Goal: Information Seeking & Learning: Learn about a topic

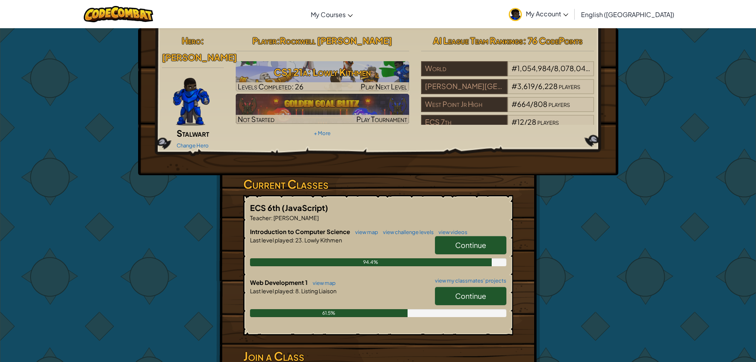
click at [464, 291] on span "Continue" at bounding box center [470, 295] width 31 height 9
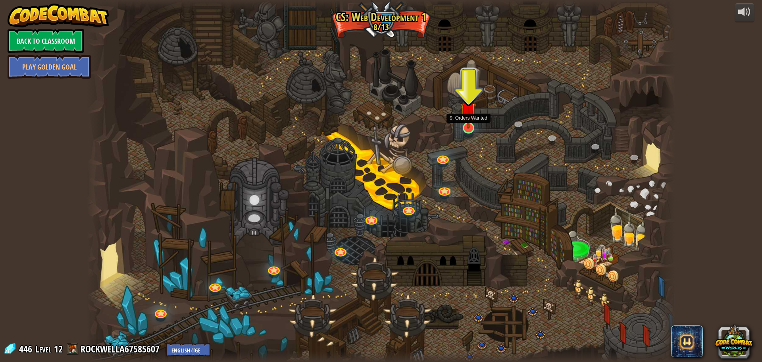
click at [468, 115] on img at bounding box center [468, 110] width 16 height 37
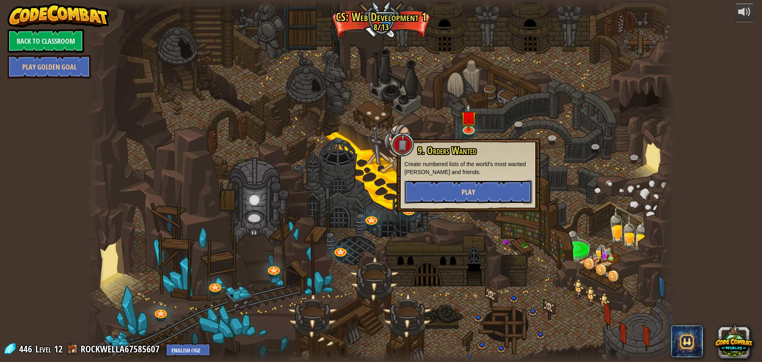
click at [450, 192] on button "Play" at bounding box center [468, 192] width 128 height 24
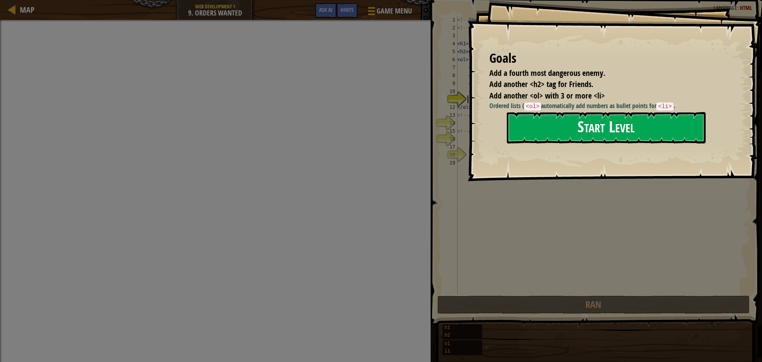
click at [618, 134] on button "Start Level" at bounding box center [606, 127] width 199 height 31
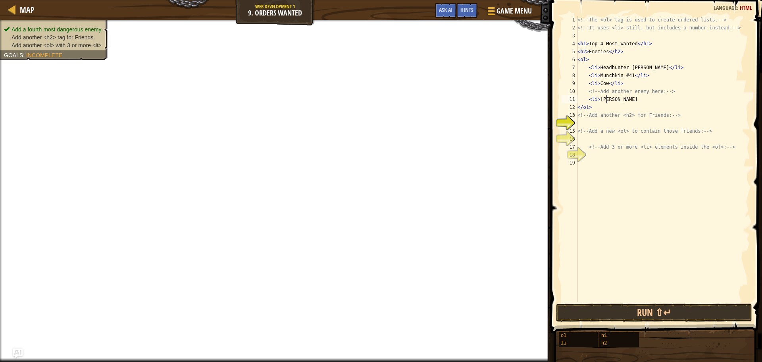
scroll to position [4, 2]
type textarea "<li>DanTDM"
click at [616, 123] on div "<!-- The <ol> tag is used to create ordered lists. --> <!-- It uses <li> still,…" at bounding box center [663, 167] width 174 height 302
type textarea "<h2>"
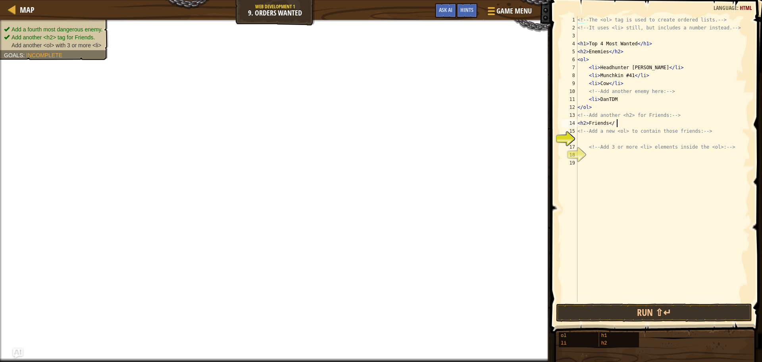
scroll to position [4, 3]
type textarea "<h2> Friends </h2>"
click at [643, 142] on div "<!-- The <ol> tag is used to create ordered lists. --> <!-- It uses <li> still,…" at bounding box center [663, 167] width 174 height 302
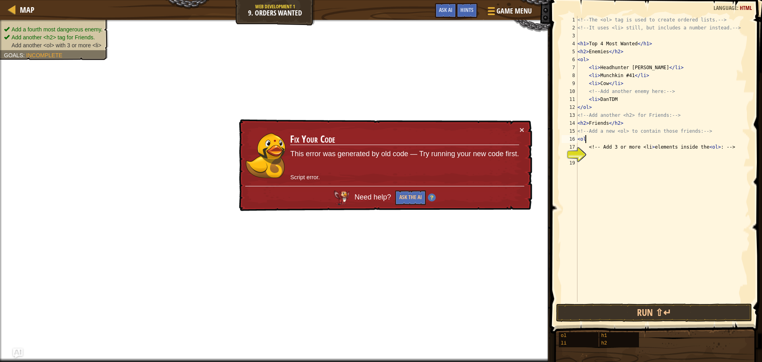
scroll to position [4, 0]
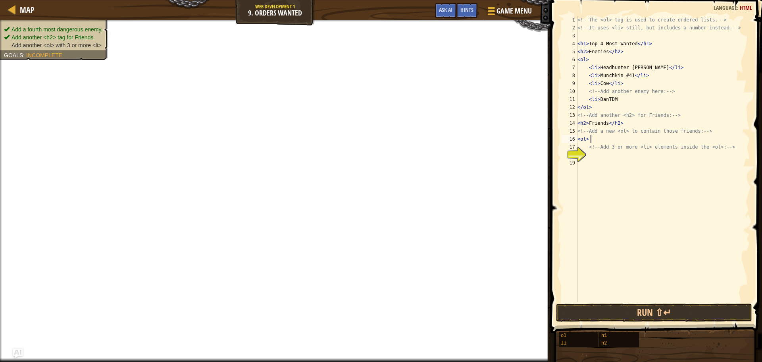
type textarea "<ol>"
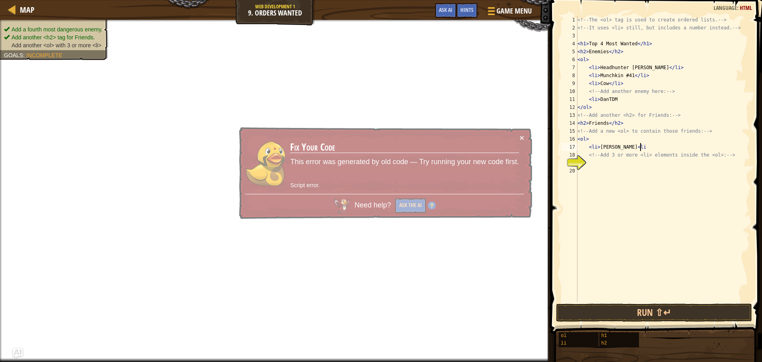
type textarea "<li> [PERSON_NAME] <li>"
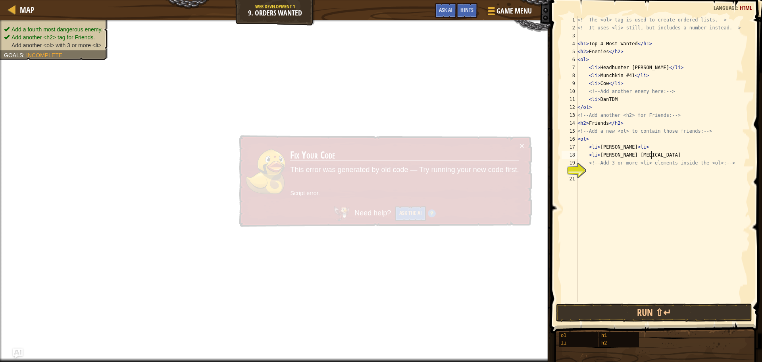
scroll to position [4, 6]
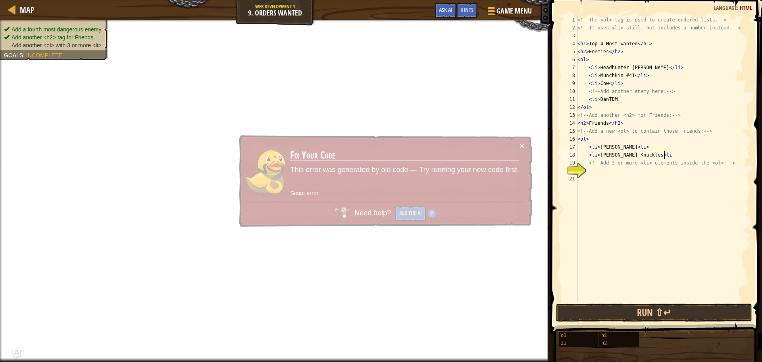
type textarea "<li> [PERSON_NAME] Knuckles <li>"
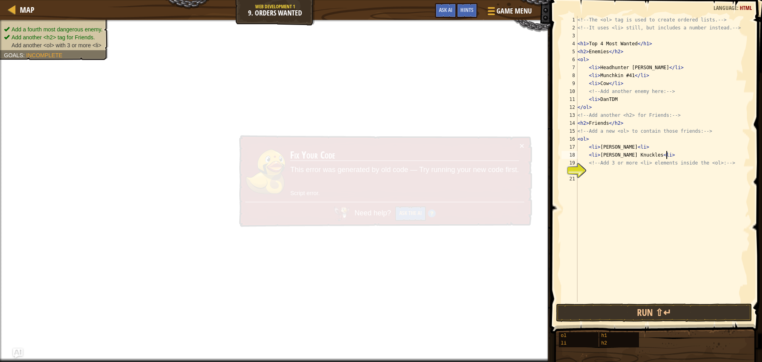
scroll to position [4, 0]
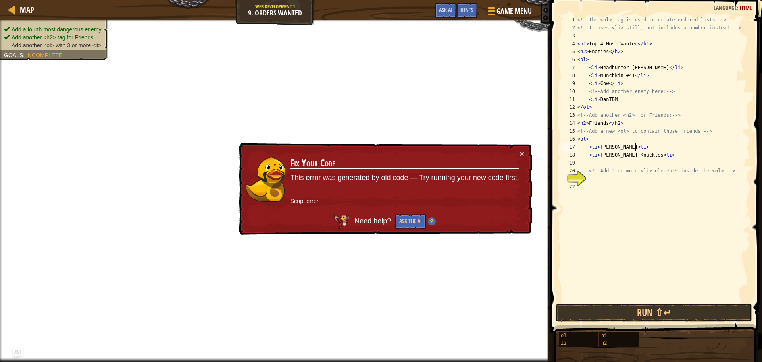
click at [636, 147] on div "<!-- The <ol> tag is used to create ordered lists. --> <!-- It uses <li> still,…" at bounding box center [663, 167] width 174 height 302
click at [660, 156] on div "<!-- The <ol> tag is used to create ordered lists. --> <!-- It uses <li> still,…" at bounding box center [663, 167] width 174 height 302
type textarea "<li> [PERSON_NAME] Knuckles </li>"
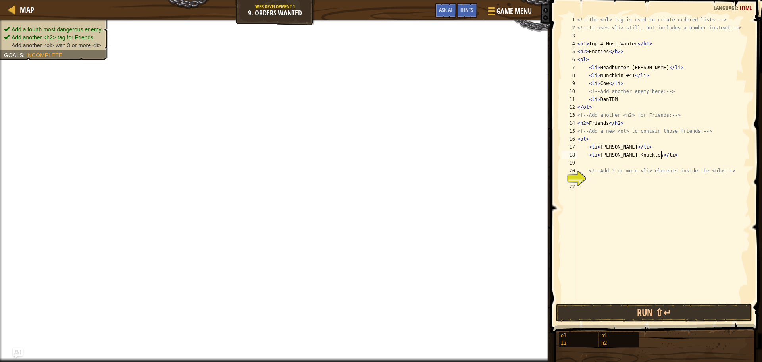
scroll to position [4, 7]
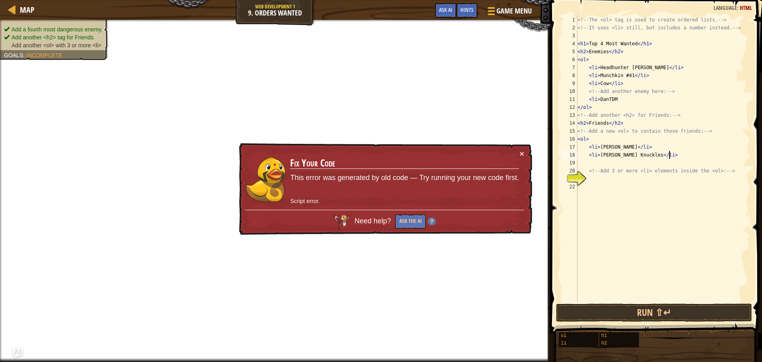
click at [689, 152] on div "<!-- The <ol> tag is used to create ordered lists. --> <!-- It uses <li> still,…" at bounding box center [663, 167] width 174 height 302
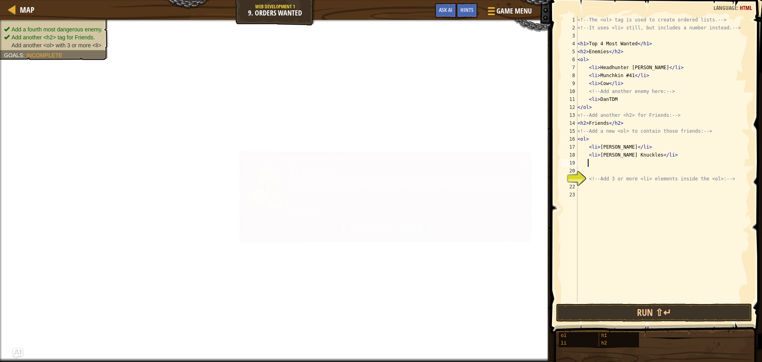
scroll to position [4, 0]
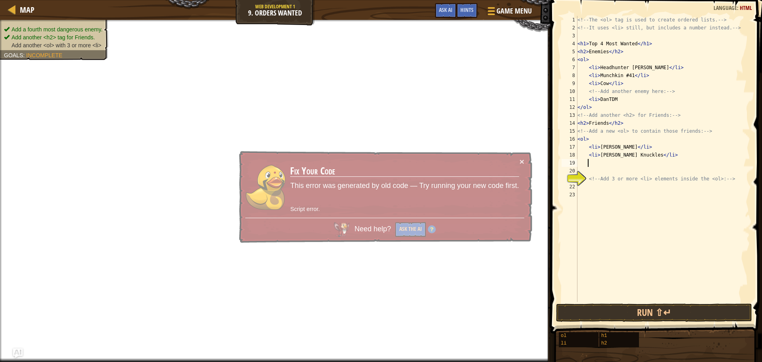
type textarea "<"
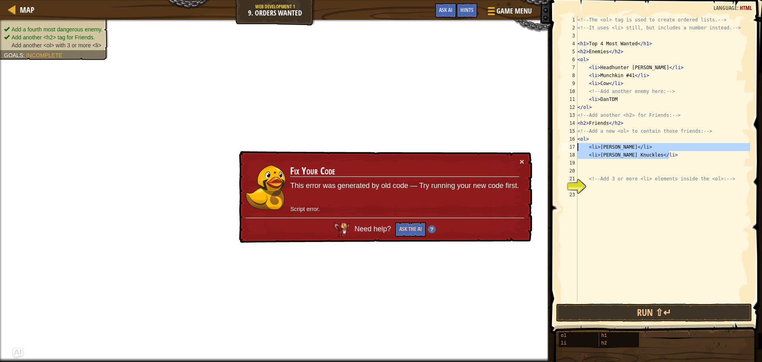
drag, startPoint x: 675, startPoint y: 151, endPoint x: 574, endPoint y: 144, distance: 101.0
click at [574, 144] on div "1 2 3 4 5 6 7 8 9 10 11 12 13 14 15 16 17 18 19 20 21 22 23 <!-- The <ol> tag i…" at bounding box center [655, 159] width 190 height 286
type textarea "C"
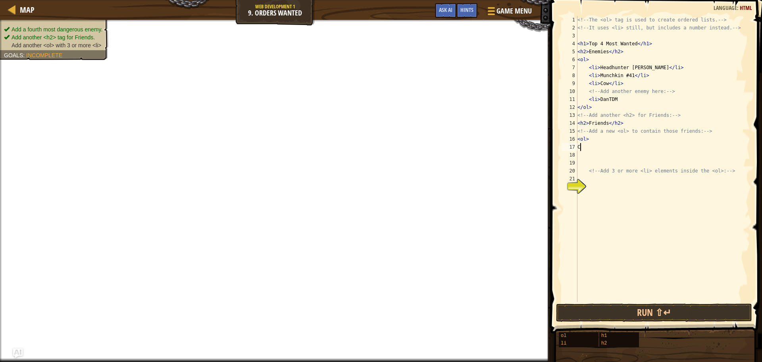
scroll to position [4, 0]
click at [616, 178] on div "<!-- The <ol> tag is used to create ordered lists. --> <!-- It uses <li> still,…" at bounding box center [663, 167] width 174 height 302
type textarea "V"
click at [589, 143] on div "<!-- The <ol> tag is used to create ordered lists. --> <!-- It uses <li> still,…" at bounding box center [663, 167] width 174 height 302
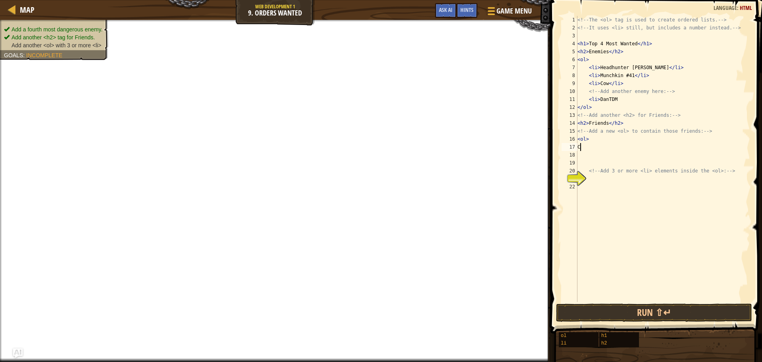
type textarea "C"
click at [598, 181] on div "<!-- The <ol> tag is used to create ordered lists. --> <!-- It uses <li> still,…" at bounding box center [663, 167] width 174 height 302
type textarea "<li> [PERSON_NAME] </li>"
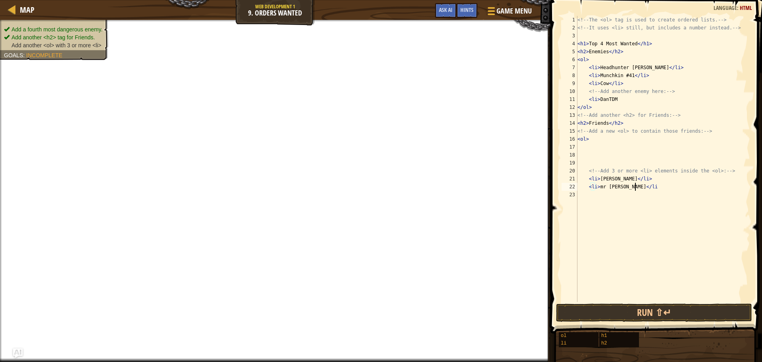
type textarea "<li> mr [PERSON_NAME] </li>"
click at [651, 188] on div "<!-- The <ol> tag is used to create ordered lists. --> <!-- It uses <li> still,…" at bounding box center [663, 167] width 174 height 302
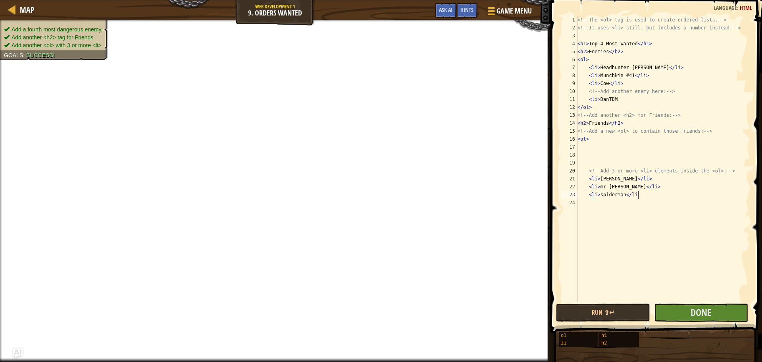
type textarea "<li> spiderman </li>"
type textarea "<"
type textarea "<li> spiderman </li>"
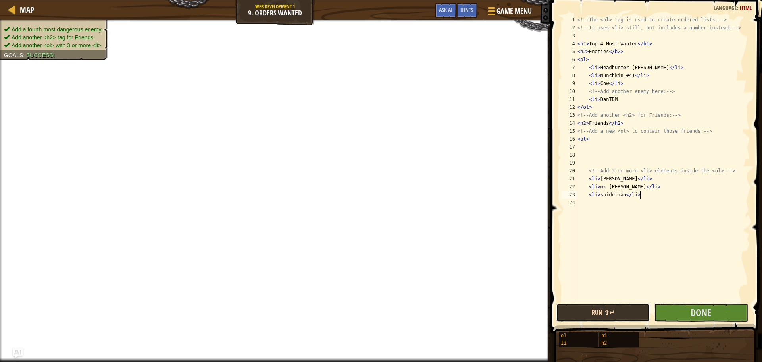
click at [627, 310] on button "Run ⇧↵" at bounding box center [603, 312] width 94 height 18
click at [737, 310] on button "Done" at bounding box center [701, 312] width 94 height 18
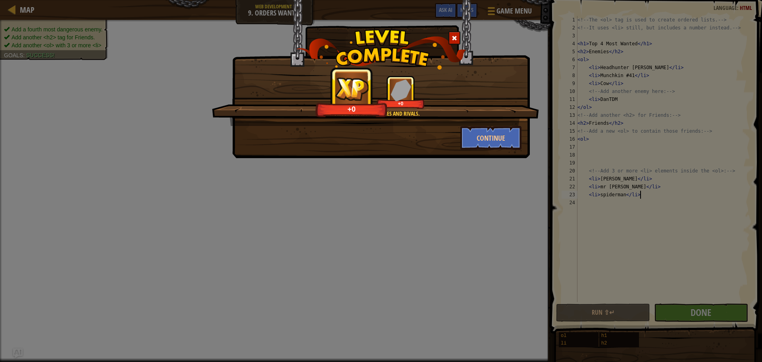
click at [502, 156] on div "Number one is for besties and rivals. +0 +0 Continue" at bounding box center [381, 79] width 298 height 158
click at [416, 114] on div "Number one is for besties and rivals." at bounding box center [375, 114] width 250 height 8
click at [485, 131] on button "Continue" at bounding box center [491, 138] width 62 height 24
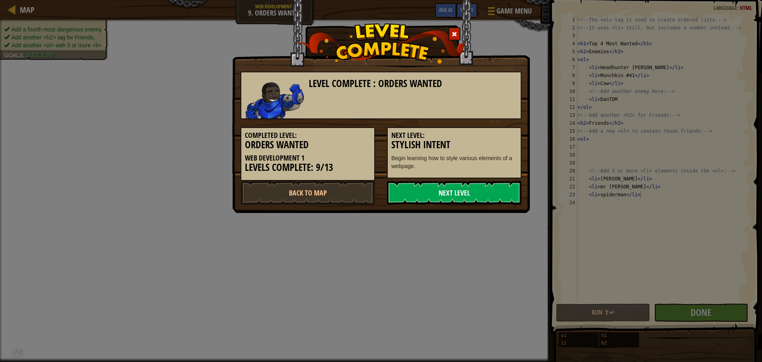
click at [482, 188] on link "Next Level" at bounding box center [454, 193] width 135 height 24
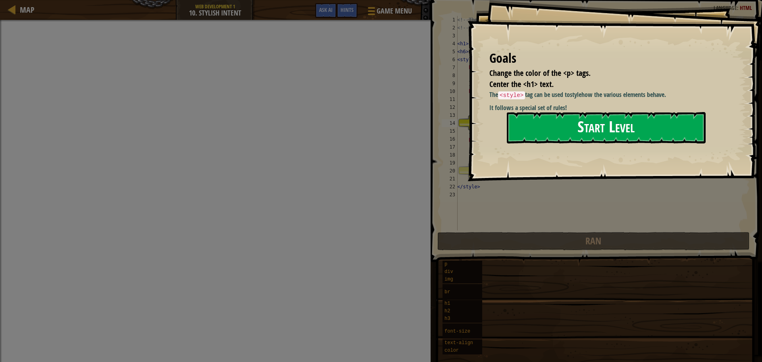
click at [557, 134] on button "Start Level" at bounding box center [606, 127] width 199 height 31
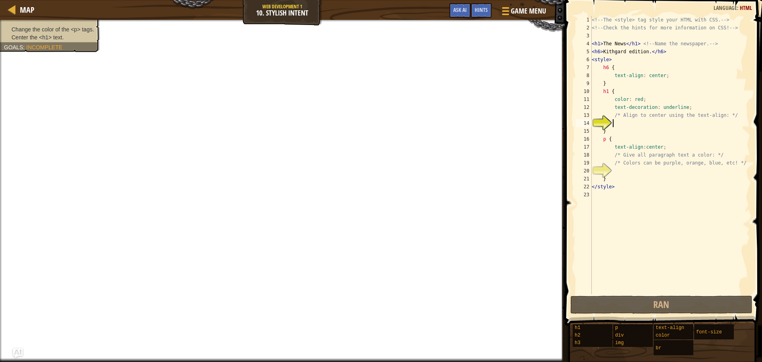
click at [637, 122] on div "<!-- The <style> tag style your HTML with CSS. --> <!-- Check the hints for mor…" at bounding box center [670, 163] width 160 height 294
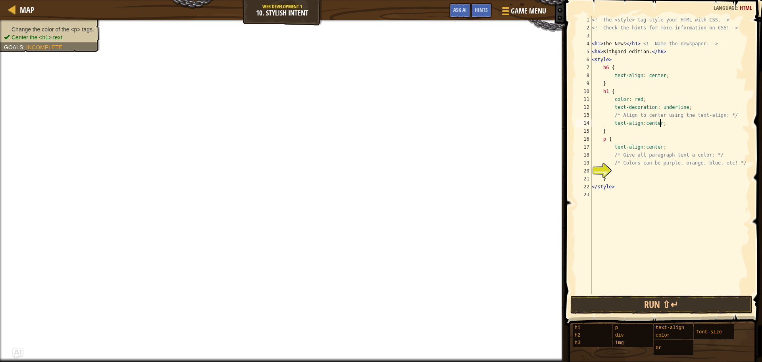
scroll to position [4, 5]
click at [647, 163] on div "<!-- The <style> tag style your HTML with CSS. --> <!-- Check the hints for mor…" at bounding box center [670, 163] width 160 height 294
type textarea "/* Colors can be purple, orange, blue, etc! */"
click at [649, 169] on div "<!-- The <style> tag style your HTML with CSS. --> <!-- Check the hints for mor…" at bounding box center [670, 163] width 160 height 294
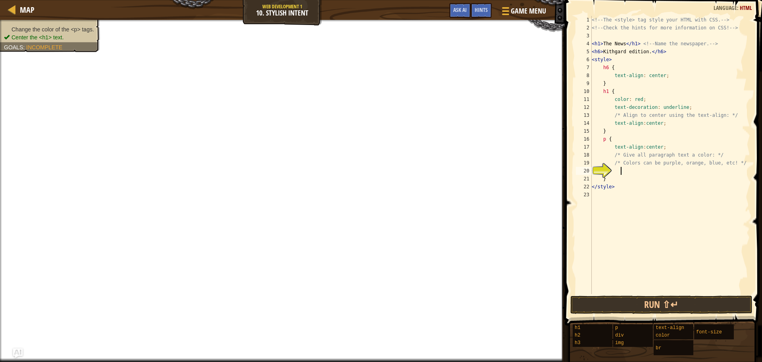
type textarea "C"
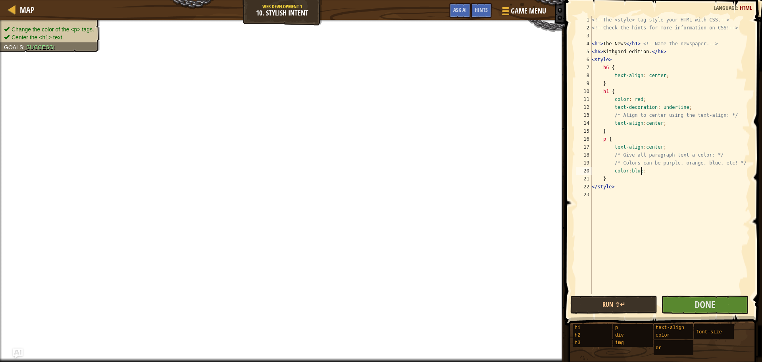
scroll to position [4, 4]
type textarea "color:blue;"
click at [623, 304] on button "Run ⇧↵" at bounding box center [613, 304] width 87 height 18
click at [723, 303] on button "Done" at bounding box center [704, 304] width 87 height 18
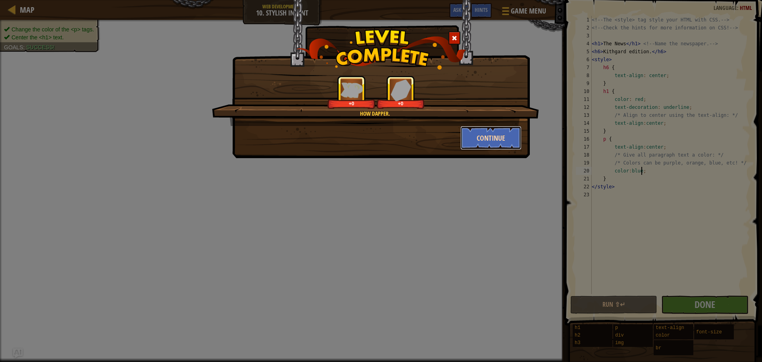
click at [523, 131] on div "Continue" at bounding box center [490, 138] width 73 height 24
click at [485, 132] on button "Continue" at bounding box center [491, 138] width 62 height 24
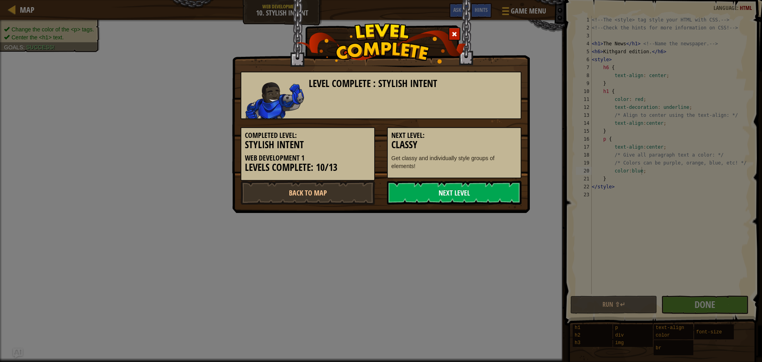
click at [446, 183] on link "Next Level" at bounding box center [454, 193] width 135 height 24
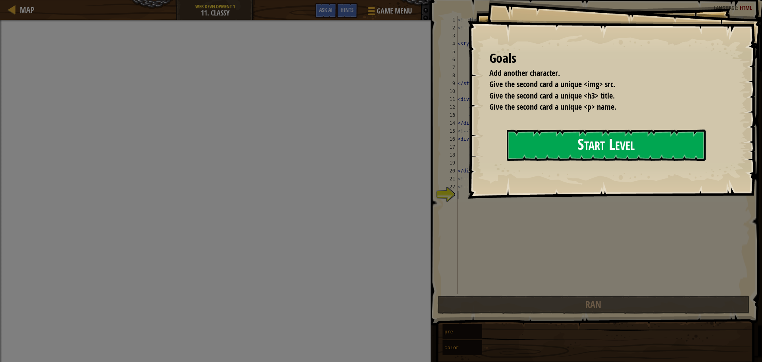
click at [514, 144] on button "Start Level" at bounding box center [606, 144] width 199 height 31
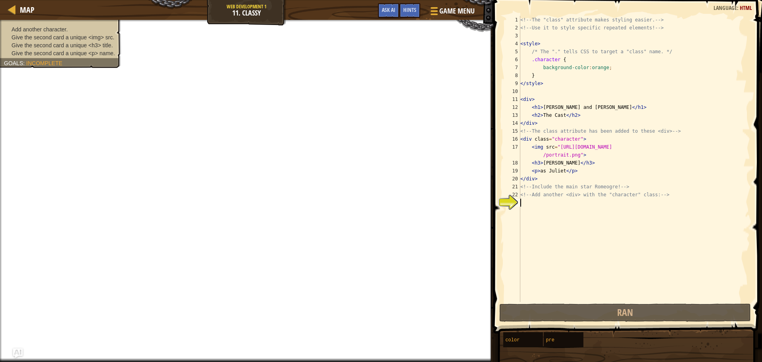
click at [555, 202] on div "<!-- The "class" attribute makes styling easier. --> <!-- Use it to style speci…" at bounding box center [634, 167] width 231 height 302
click at [54, 54] on span "Give the second card a unique <p> name." at bounding box center [64, 53] width 104 height 6
click at [72, 27] on ul "Add another character. Give the second card a unique <img> src. Give the second…" at bounding box center [60, 41] width 113 height 32
drag, startPoint x: 94, startPoint y: 28, endPoint x: 92, endPoint y: 22, distance: 6.5
click at [92, 21] on div "Add another character. Give the second card a unique <img> src. Give the second…" at bounding box center [246, 191] width 493 height 342
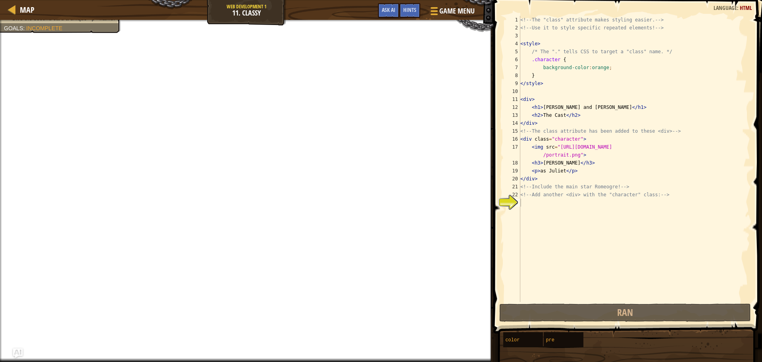
click at [568, 213] on div "<!-- The "class" attribute makes styling easier. --> <!-- Use it to style speci…" at bounding box center [634, 167] width 231 height 302
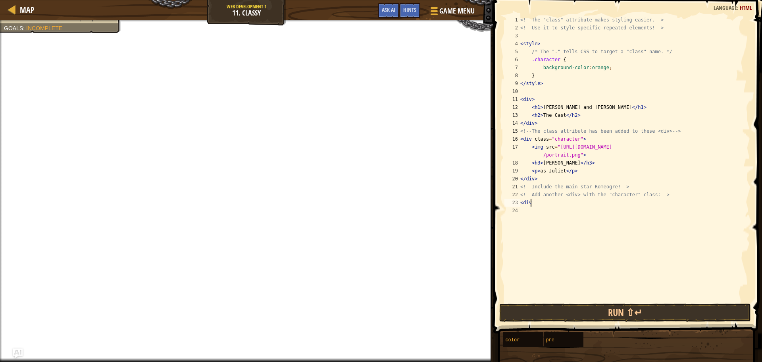
scroll to position [4, 0]
type textarea "<div>"
click at [548, 206] on div "<!-- The "class" attribute makes styling easier. --> <!-- Use it to style speci…" at bounding box center [634, 167] width 231 height 302
click at [532, 202] on div "<!-- The "class" attribute makes styling easier. --> <!-- Use it to style speci…" at bounding box center [634, 167] width 231 height 302
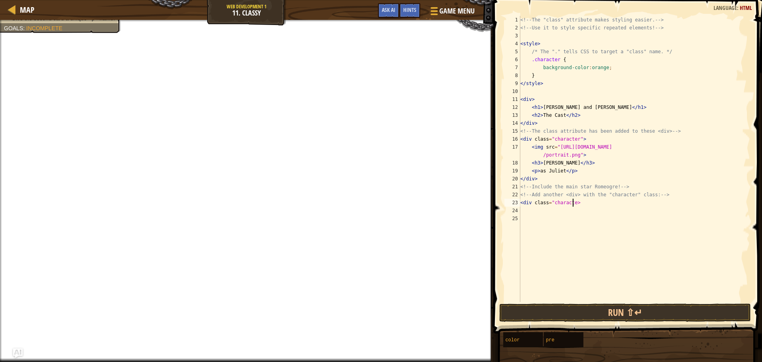
scroll to position [4, 4]
click at [616, 198] on div "<!-- The "class" attribute makes styling easier. --> <!-- Use it to style speci…" at bounding box center [634, 167] width 231 height 302
click at [611, 203] on div "<!-- The "class" attribute makes styling easier. --> <!-- Use it to style speci…" at bounding box center [634, 167] width 231 height 302
type textarea "<div class="character">"
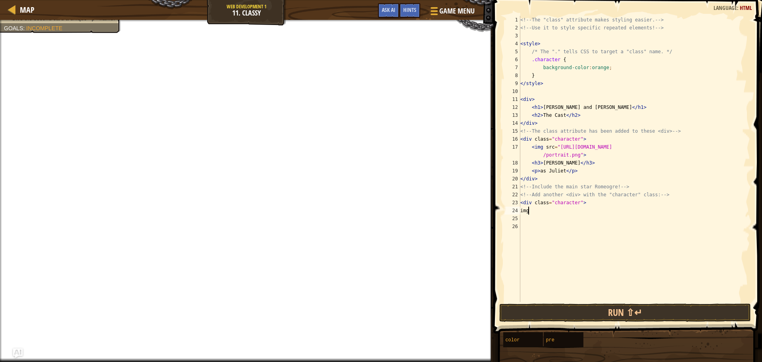
type textarea "i"
click at [441, 15] on span "Game Menu" at bounding box center [457, 11] width 37 height 11
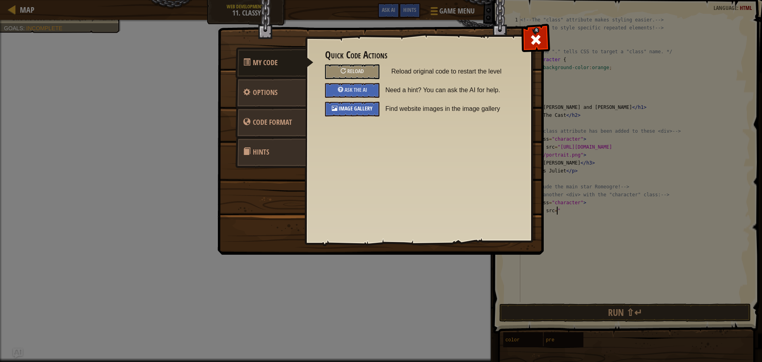
click at [350, 112] on span "Image Gallery" at bounding box center [356, 108] width 34 height 8
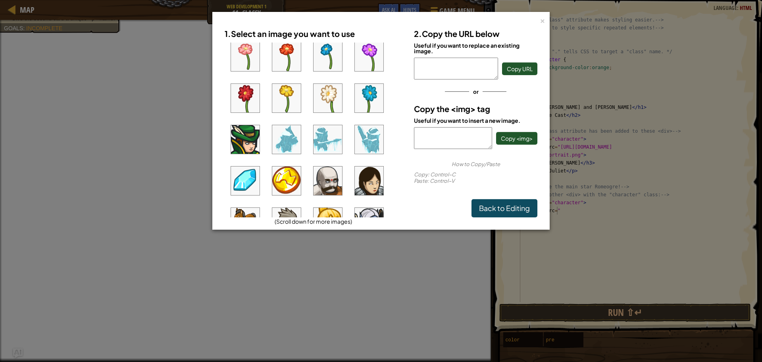
scroll to position [133, 0]
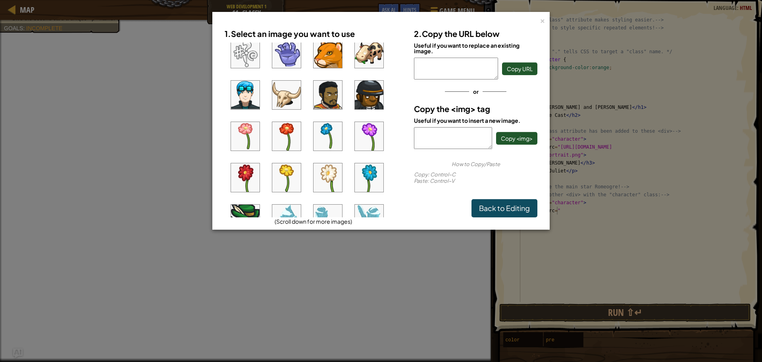
click at [251, 93] on img at bounding box center [245, 95] width 29 height 29
click at [513, 67] on span "Copy URL" at bounding box center [520, 68] width 26 height 7
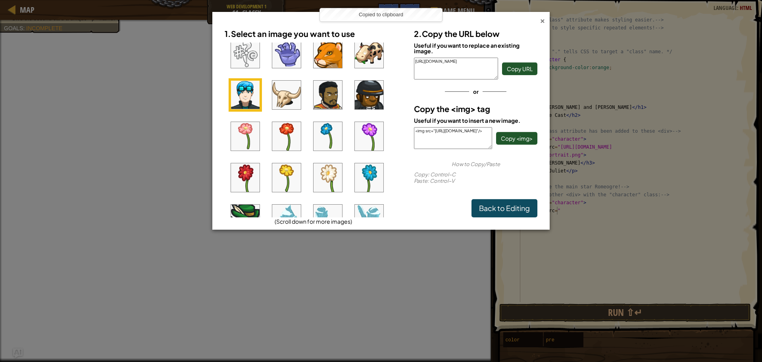
click at [542, 21] on div "×" at bounding box center [543, 19] width 6 height 8
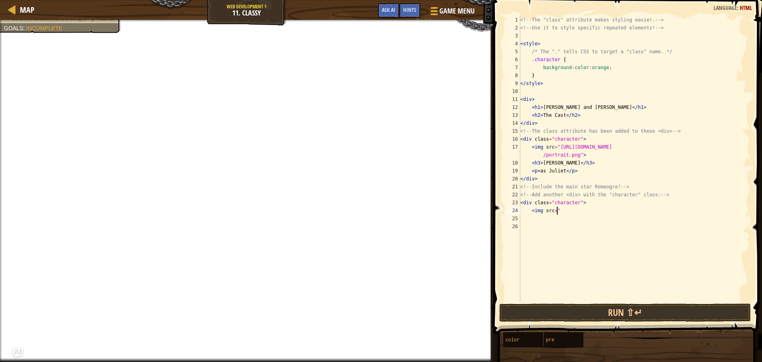
click at [568, 212] on div "<!-- The "class" attribute makes styling easier. --> <!-- Use it to style speci…" at bounding box center [634, 167] width 231 height 302
paste textarea "[URL][DOMAIN_NAME]"
type textarea "<img src="[URL][DOMAIN_NAME]">"
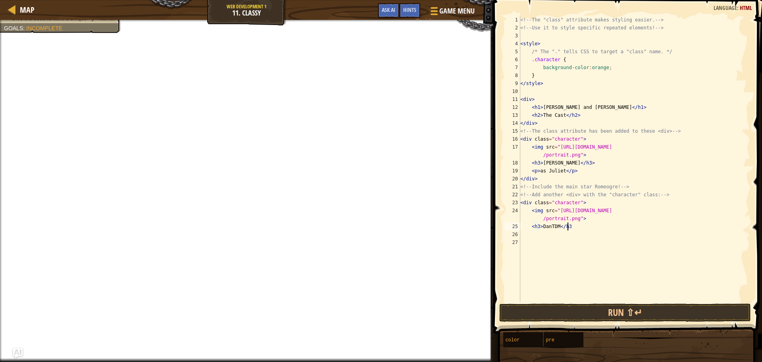
type textarea "<h3>DanTDM</h3>"
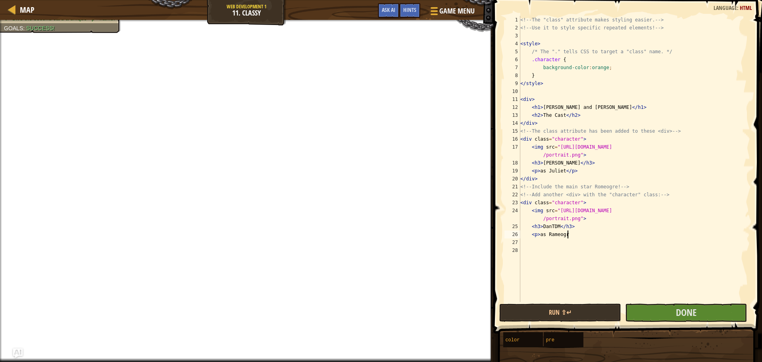
scroll to position [4, 4]
type textarea "<p> as Rameogre</p>"
type textarea "</div>"
click at [687, 312] on span "Done" at bounding box center [686, 312] width 21 height 13
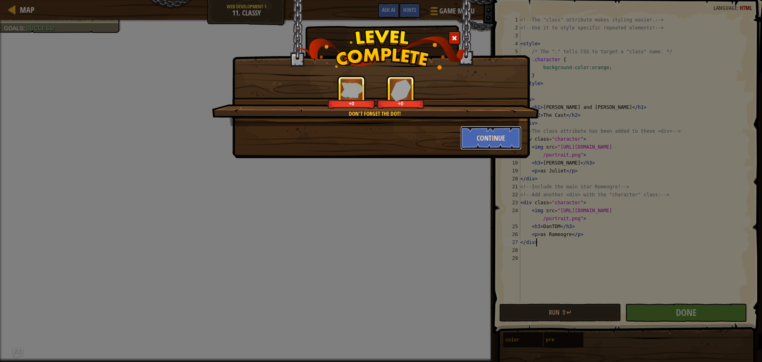
click at [481, 134] on button "Continue" at bounding box center [491, 138] width 62 height 24
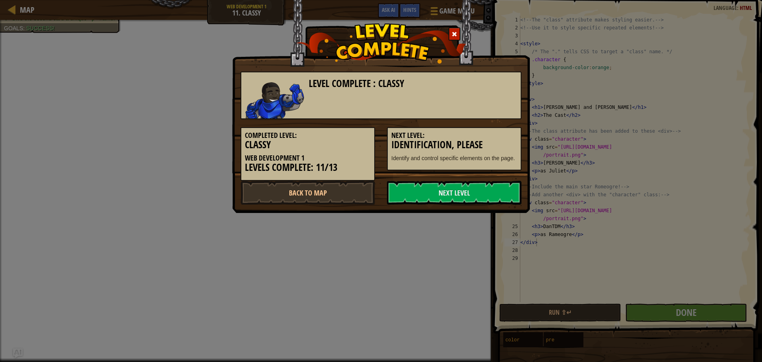
click at [473, 180] on div "Completed Level: Classy Web Development 1 Levels Complete: 11/13 Next Level: Id…" at bounding box center [381, 150] width 293 height 62
click at [475, 185] on link "Next Level" at bounding box center [454, 193] width 135 height 24
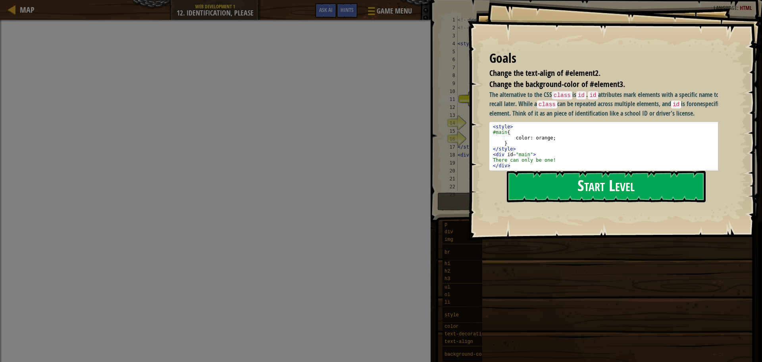
click at [560, 184] on button "Start Level" at bounding box center [606, 186] width 199 height 31
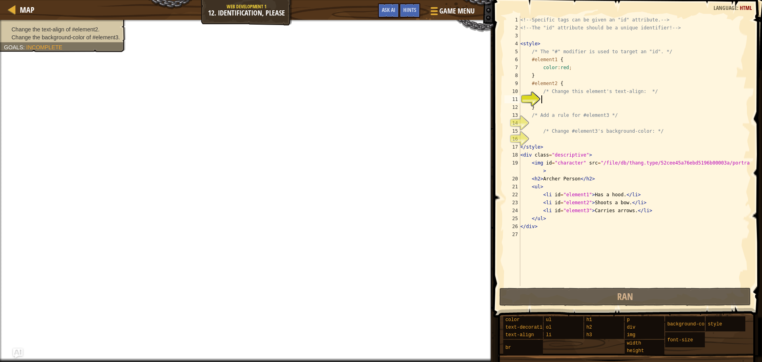
click at [571, 101] on div "<!-- Specific tags can be given an "id" attribute. --> <!-- The "id" attribute …" at bounding box center [634, 159] width 231 height 286
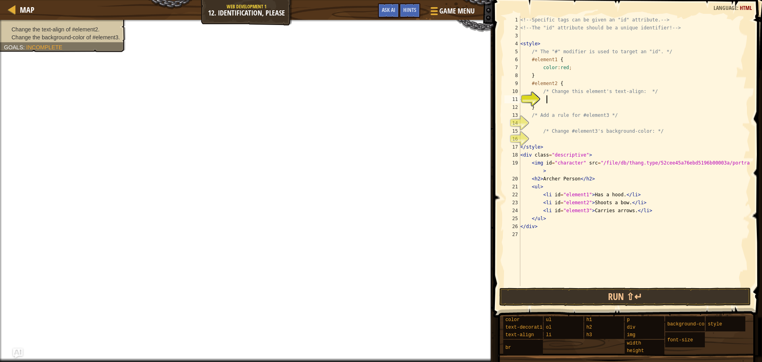
type textarea "<"
type textarea "text-align:center;"
click at [575, 137] on div "<!-- Specific tags can be given an "id" attribute. --> <!-- The "id" attribute …" at bounding box center [634, 159] width 231 height 286
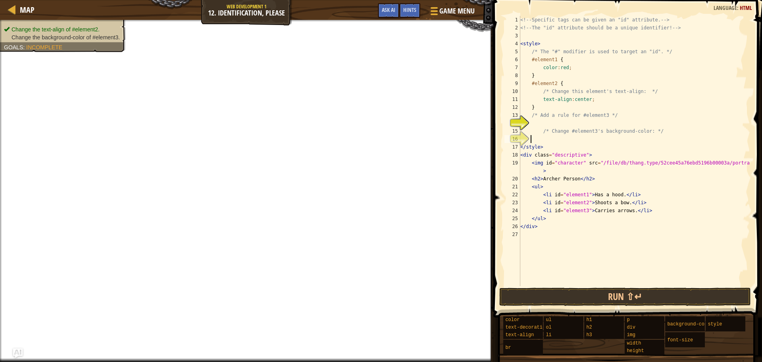
scroll to position [4, 0]
click at [545, 126] on div "<!-- Specific tags can be given an "id" attribute. --> <!-- The "id" attribute …" at bounding box center [634, 159] width 231 height 286
type textarea "#element3 {"
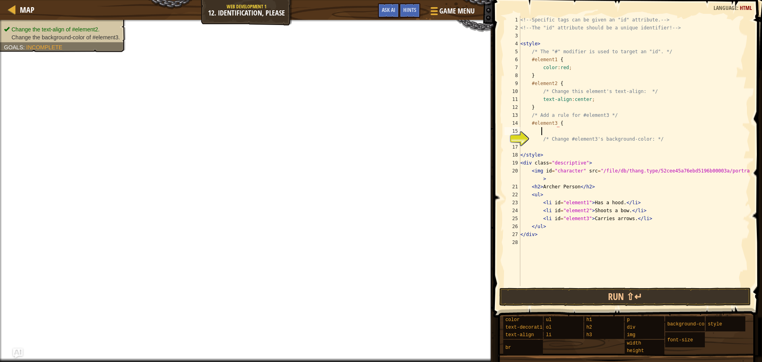
scroll to position [4, 1]
drag, startPoint x: 571, startPoint y: 144, endPoint x: 570, endPoint y: 153, distance: 8.8
click at [570, 151] on div "<!-- Specific tags can be given an "id" attribute. --> <!-- The "id" attribute …" at bounding box center [634, 159] width 231 height 286
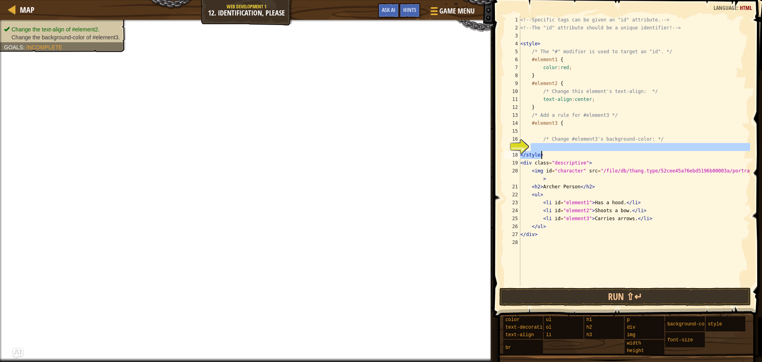
type textarea "</style>"
click at [573, 149] on div "<!-- Specific tags can be given an "id" attribute. --> <!-- The "id" attribute …" at bounding box center [634, 151] width 231 height 270
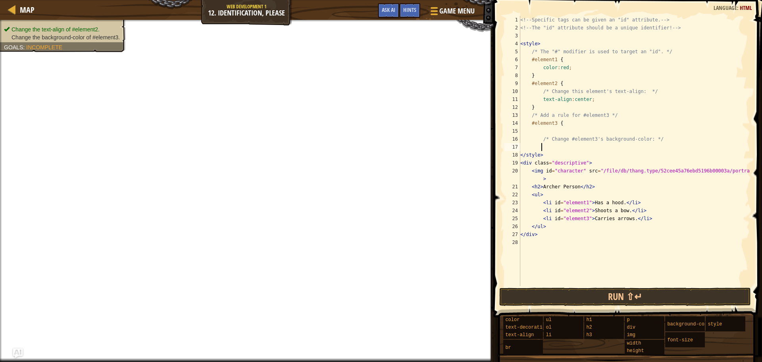
type textarea "a"
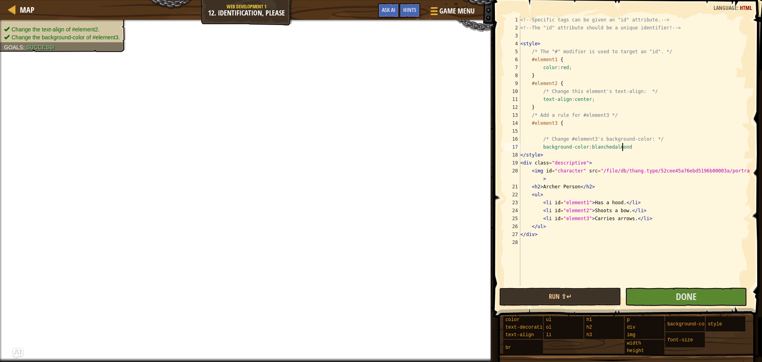
scroll to position [4, 8]
type textarea "background-color:[PERSON_NAME];"
click at [661, 297] on button "Done" at bounding box center [686, 296] width 122 height 18
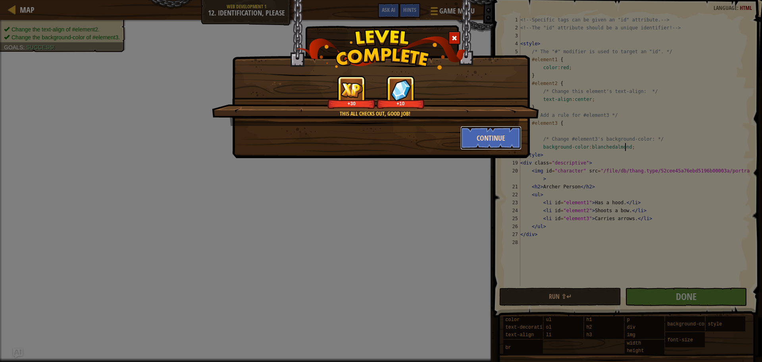
click at [500, 148] on button "Continue" at bounding box center [491, 138] width 62 height 24
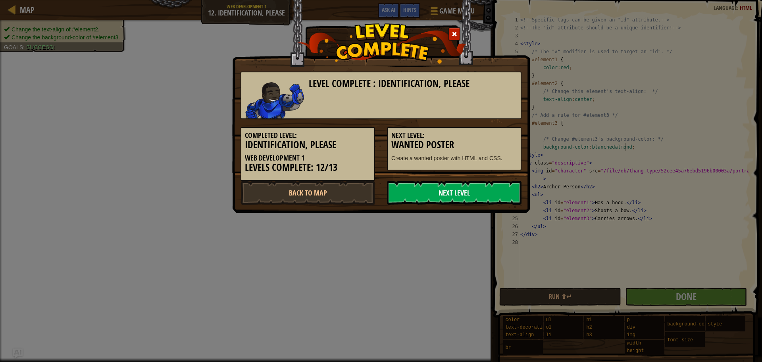
click at [421, 193] on link "Next Level" at bounding box center [454, 193] width 135 height 24
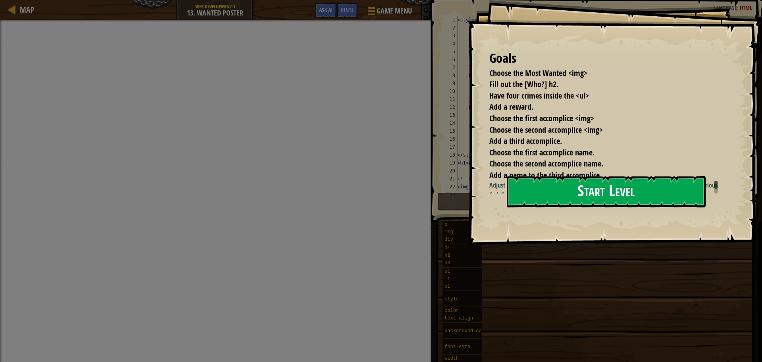
click at [616, 189] on button "Start Level" at bounding box center [606, 191] width 199 height 31
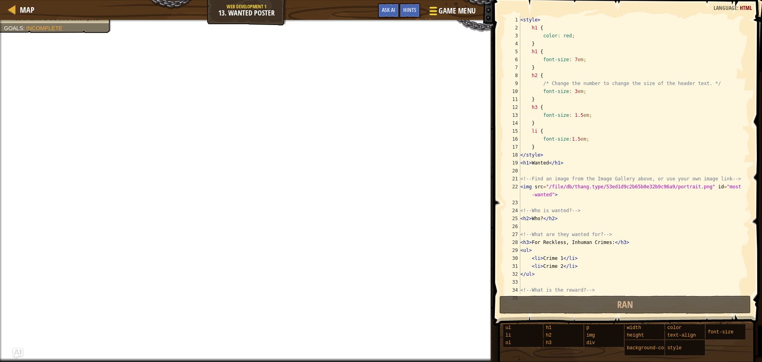
click at [444, 14] on span "Game Menu" at bounding box center [457, 11] width 37 height 11
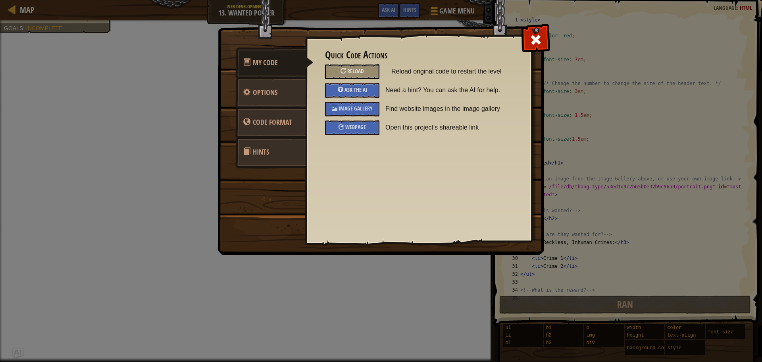
click at [519, 22] on img at bounding box center [383, 112] width 333 height 284
click at [546, 32] on div at bounding box center [535, 37] width 25 height 25
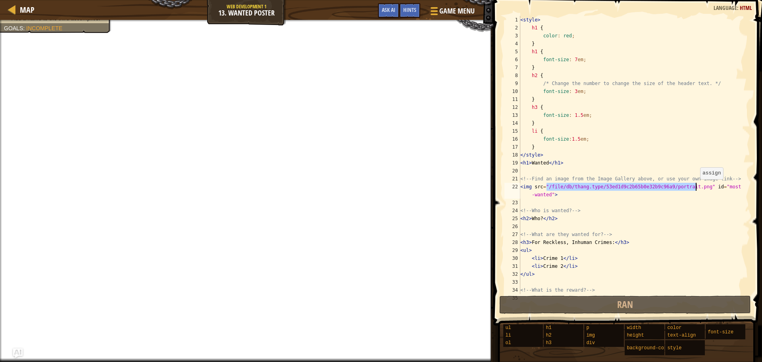
drag, startPoint x: 547, startPoint y: 187, endPoint x: 696, endPoint y: 187, distance: 149.2
click at [696, 187] on div "< style > h1 { color : red ; } h1 { font-size : 7 em ; } h2 { /* Change the num…" at bounding box center [631, 163] width 225 height 294
paste textarea "[URL][DOMAIN_NAME]"
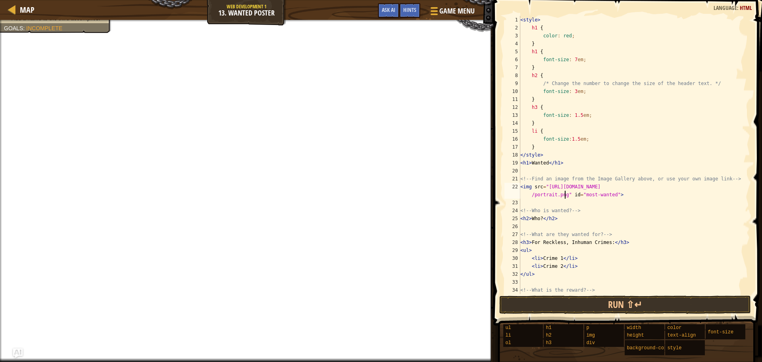
click at [665, 214] on div "< style > h1 { color : red ; } h1 { font-size : 7 em ; } h2 { /* Change the num…" at bounding box center [631, 163] width 225 height 294
click at [540, 218] on div "< style > h1 { color : red ; } h1 { font-size : 7 em ; } h2 { /* Change the num…" at bounding box center [631, 163] width 225 height 294
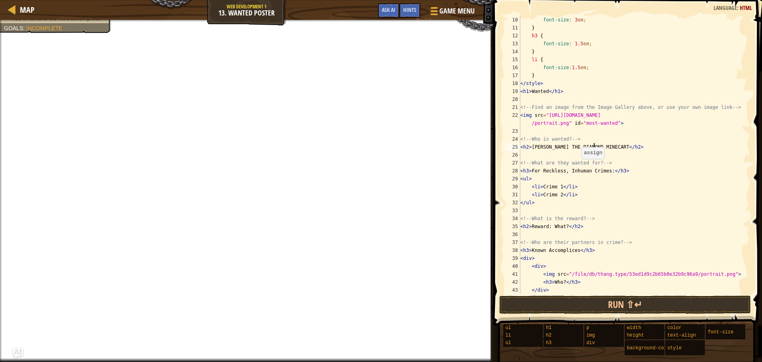
scroll to position [71, 0]
click at [558, 186] on div "font-size : 3 em ; } h3 { font-size : 1.5 em ; } li { font-size : 1.5 em ; } </…" at bounding box center [631, 163] width 225 height 294
drag, startPoint x: 560, startPoint y: 193, endPoint x: 542, endPoint y: 196, distance: 18.5
click at [542, 196] on div "font-size : 3 em ; } h3 { font-size : 1.5 em ; } li { font-size : 1.5 em ; } </…" at bounding box center [631, 163] width 225 height 294
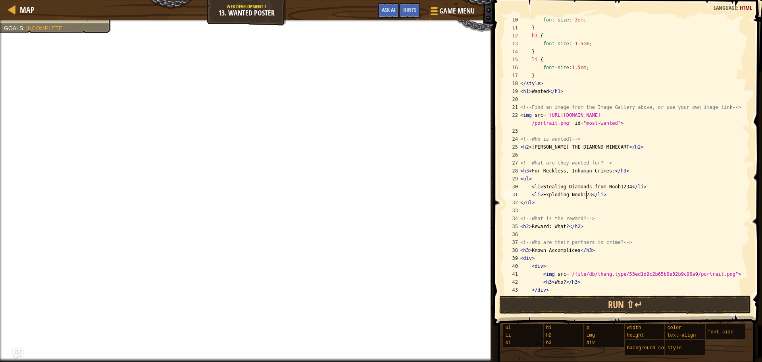
scroll to position [4, 6]
type textarea "<li>Exploding Noob1234's Base</li>"
click at [636, 197] on div "font-size : 3 em ; } h3 { font-size : 1.5 em ; } li { font-size : 1.5 em ; } </…" at bounding box center [631, 163] width 225 height 294
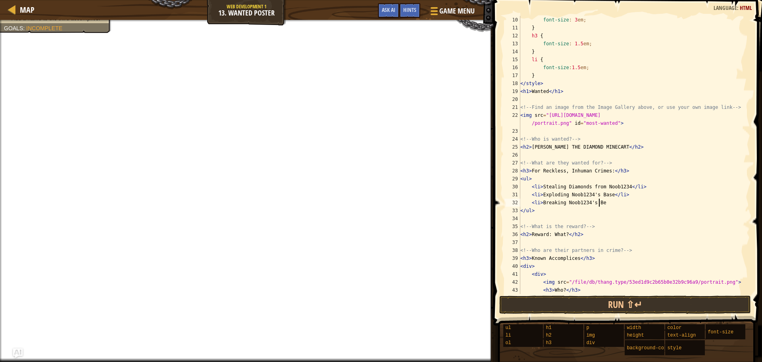
scroll to position [4, 6]
type textarea "<li>Breaking Noob1234's Bed</li>"
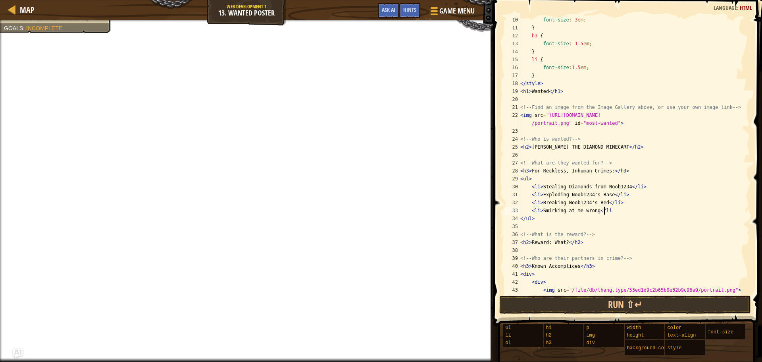
scroll to position [4, 7]
click at [564, 242] on div "font-size : 3 em ; } h3 { font-size : 1.5 em ; } li { font-size : 1.5 em ; } </…" at bounding box center [631, 163] width 225 height 294
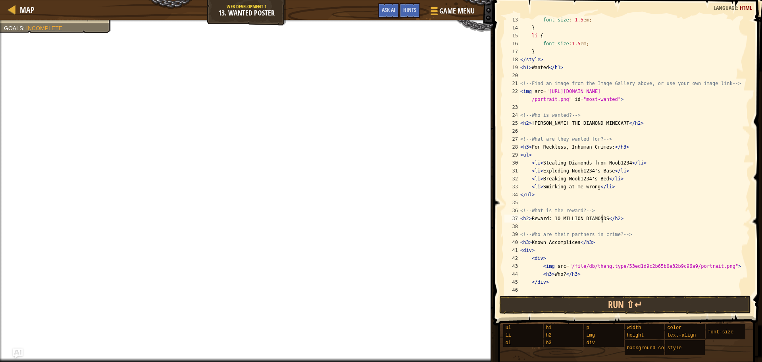
scroll to position [143, 0]
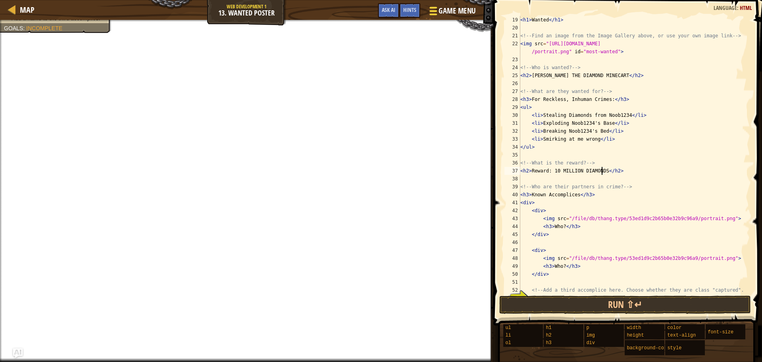
click at [451, 16] on span "Game Menu" at bounding box center [457, 11] width 37 height 11
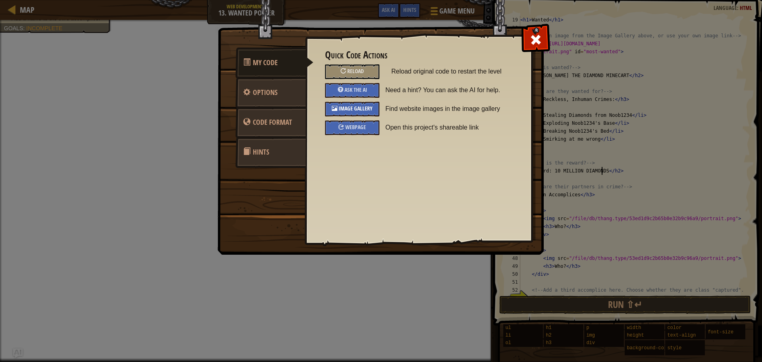
click at [352, 103] on div "Image Gallery" at bounding box center [352, 109] width 54 height 15
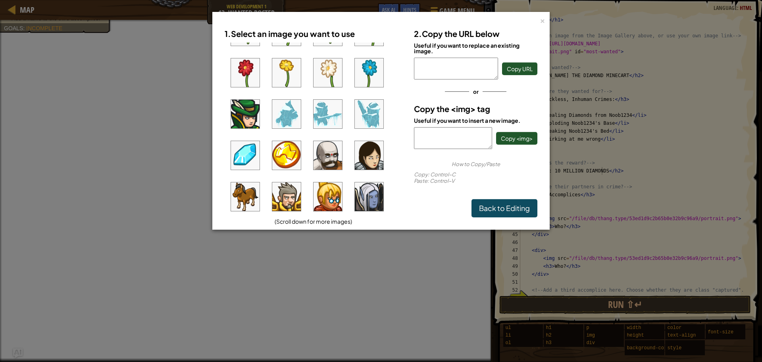
scroll to position [278, 0]
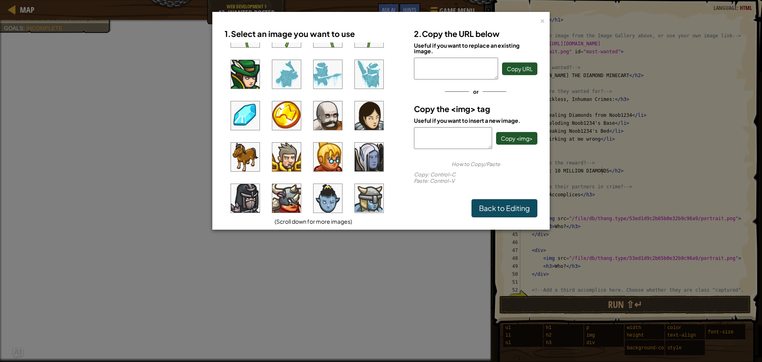
click at [245, 147] on img at bounding box center [245, 156] width 29 height 29
click at [519, 73] on button "Copy URL" at bounding box center [519, 68] width 35 height 13
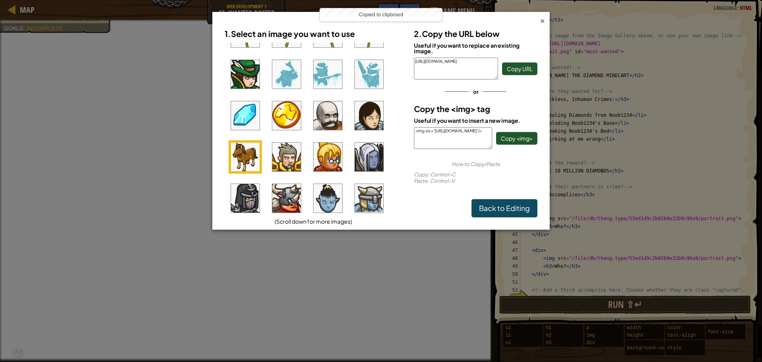
click at [543, 17] on div "×" at bounding box center [543, 19] width 6 height 8
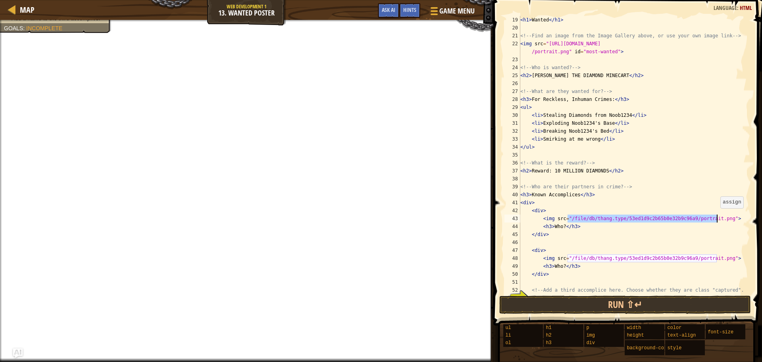
drag, startPoint x: 567, startPoint y: 218, endPoint x: 716, endPoint y: 216, distance: 149.2
click at [716, 216] on div "< h1 > Wanted </ h1 > <!-- Find an image from the Image Gallery above, or use y…" at bounding box center [631, 163] width 225 height 294
paste textarea "[URL][DOMAIN_NAME]"
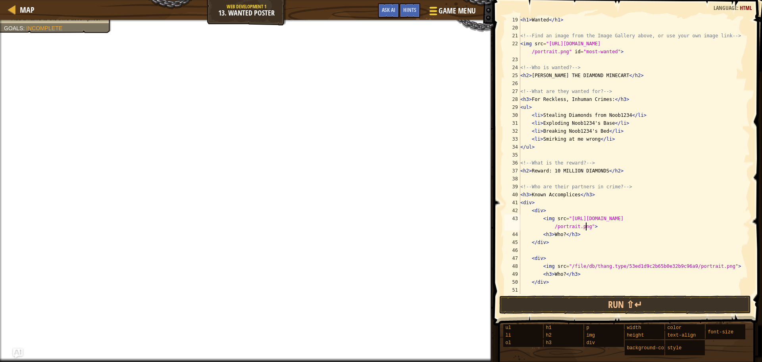
click at [454, 9] on span "Game Menu" at bounding box center [457, 11] width 37 height 11
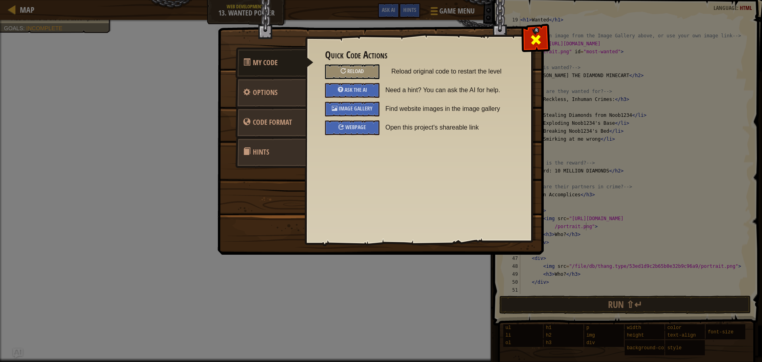
click at [534, 40] on span at bounding box center [535, 39] width 13 height 13
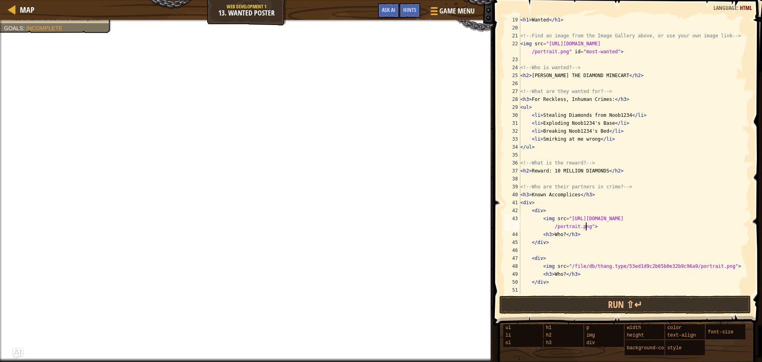
click at [562, 235] on div "< h1 > Wanted </ h1 > <!-- Find an image from the Image Gallery above, or use y…" at bounding box center [631, 163] width 225 height 294
click at [463, 16] on span "Game Menu" at bounding box center [457, 11] width 37 height 11
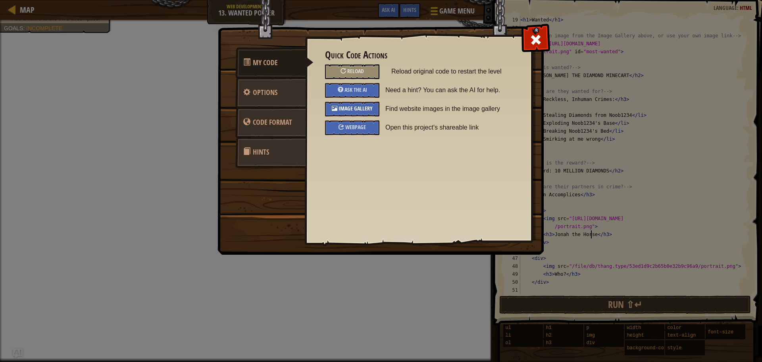
click at [359, 107] on span "Image Gallery" at bounding box center [356, 108] width 34 height 8
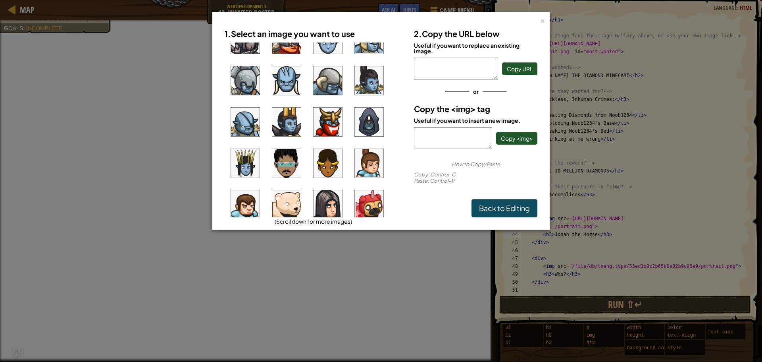
scroll to position [610, 0]
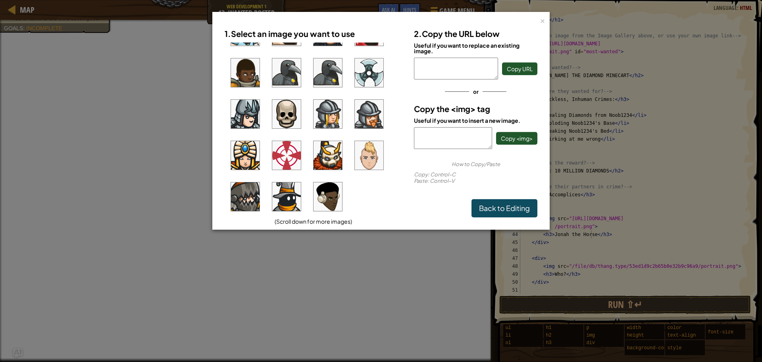
click at [333, 195] on img at bounding box center [328, 196] width 29 height 29
click at [522, 74] on button "Copy URL" at bounding box center [519, 68] width 35 height 13
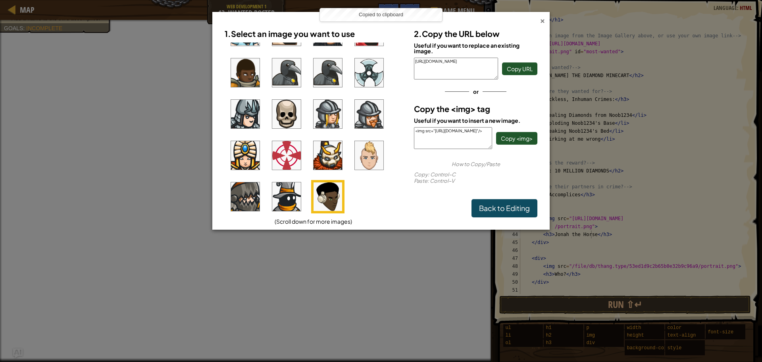
click at [541, 21] on div "×" at bounding box center [543, 19] width 6 height 8
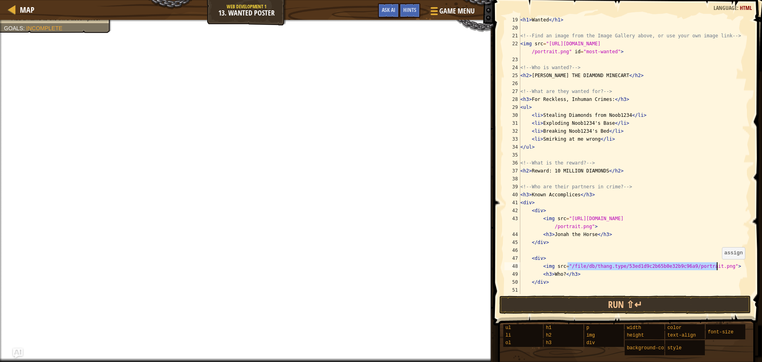
drag, startPoint x: 567, startPoint y: 266, endPoint x: 718, endPoint y: 267, distance: 151.2
click at [718, 267] on div "< h1 > Wanted </ h1 > <!-- Find an image from the Image Gallery above, or use y…" at bounding box center [631, 163] width 225 height 294
paste textarea "[URL][DOMAIN_NAME]"
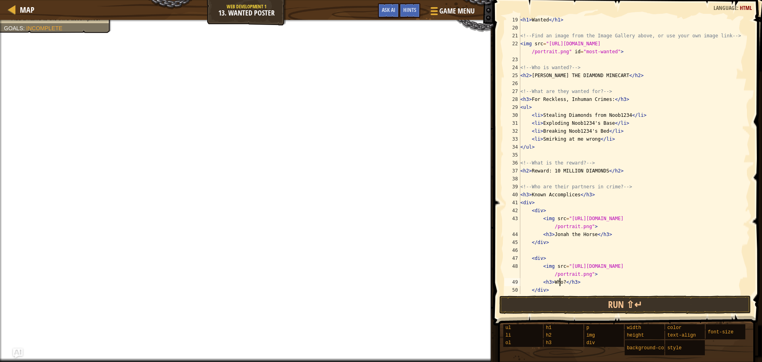
click at [561, 284] on div "< h1 > Wanted </ h1 > <!-- Find an image from the Image Gallery above, or use y…" at bounding box center [631, 163] width 225 height 294
type textarea "<h3>Headphone Guy</h3>"
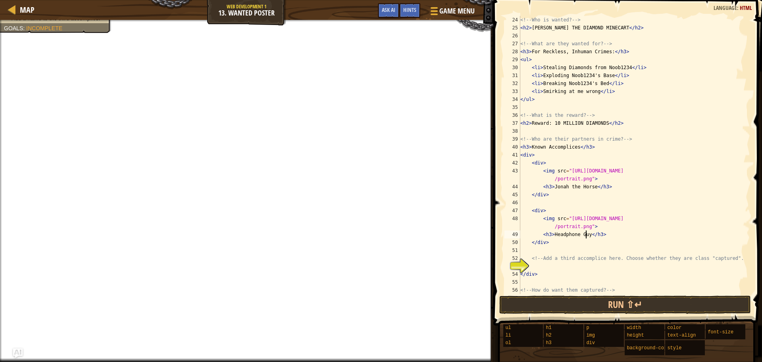
scroll to position [206, 0]
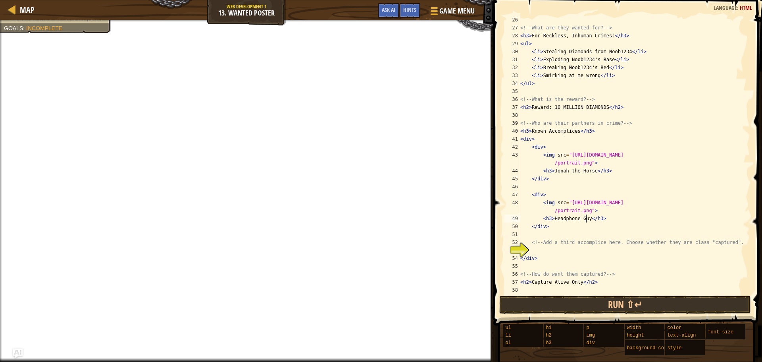
click at [560, 252] on div "<!-- What are they wanted for? --> < h3 > For Reckless, Inhuman Crimes: </ h3 >…" at bounding box center [631, 163] width 225 height 294
type textarea "<div>"
click at [444, 10] on span "Game Menu" at bounding box center [457, 11] width 37 height 11
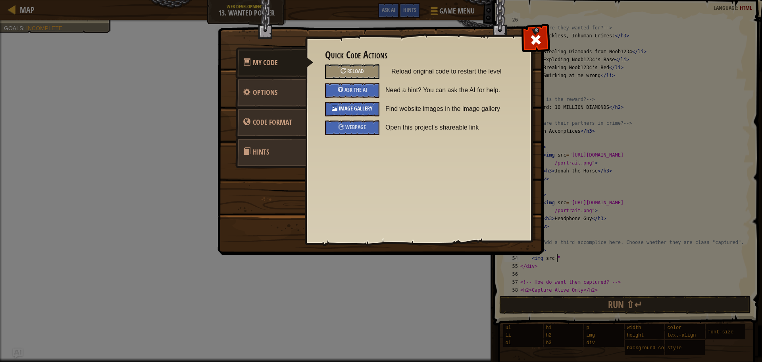
click at [366, 108] on span "Image Gallery" at bounding box center [356, 108] width 34 height 8
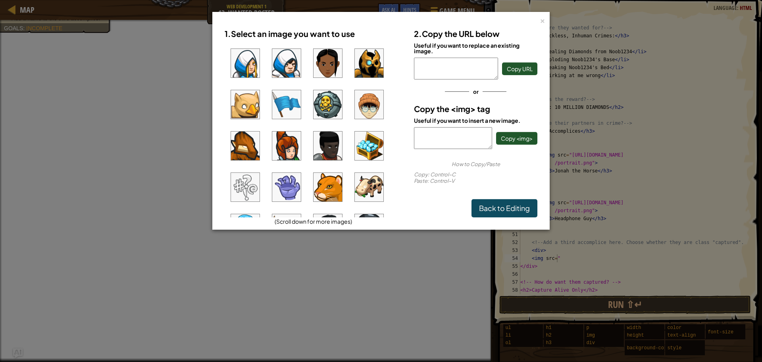
click at [375, 113] on img at bounding box center [369, 104] width 29 height 29
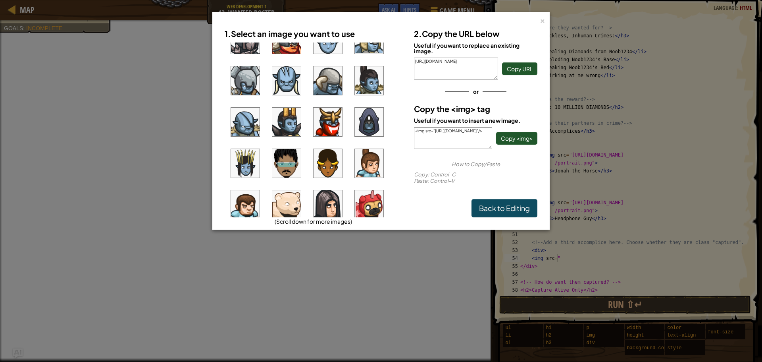
scroll to position [516, 0]
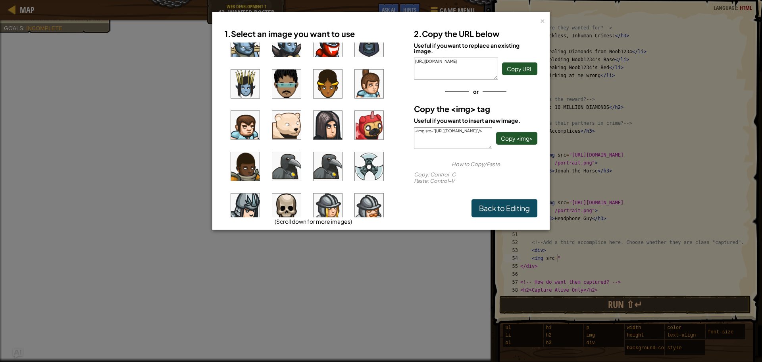
click at [290, 78] on img at bounding box center [286, 83] width 29 height 29
click at [525, 67] on span "Copy URL" at bounding box center [520, 68] width 26 height 7
click at [542, 23] on div "×" at bounding box center [543, 19] width 6 height 8
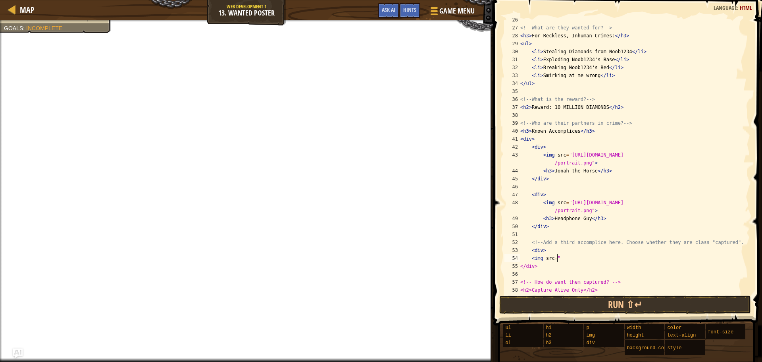
paste textarea "[URL][DOMAIN_NAME]"
type textarea "<img src="[URL][DOMAIN_NAME]">"
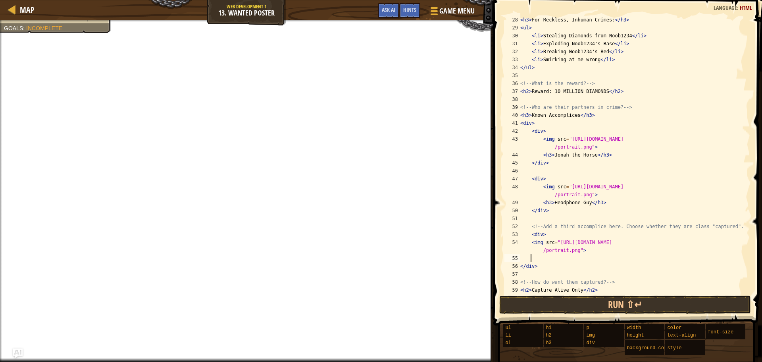
scroll to position [4, 0]
type textarea "<"
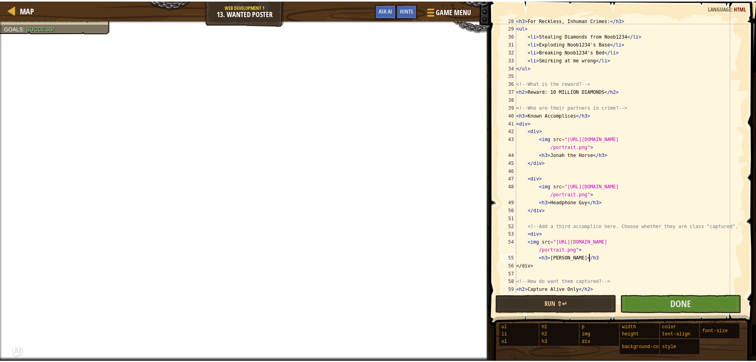
scroll to position [4, 6]
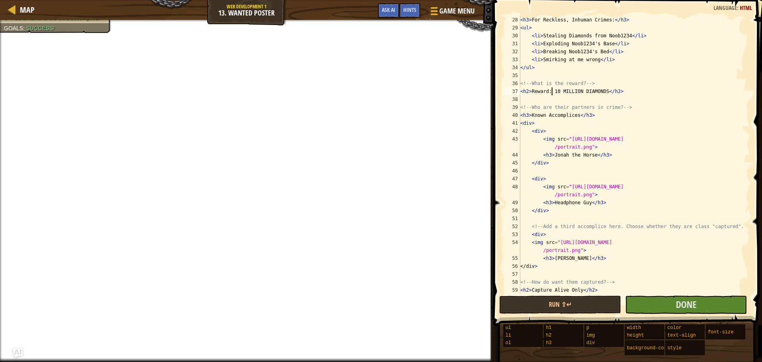
click at [552, 89] on div "< h3 > For Reckless, Inhuman Crimes: </ h3 > < ul > < li > Stealing Diamonds fr…" at bounding box center [631, 163] width 225 height 294
type textarea "<h2>Reward: 10 MILLION DIAMONDS</h2>"
click at [676, 308] on span "Done" at bounding box center [686, 304] width 21 height 13
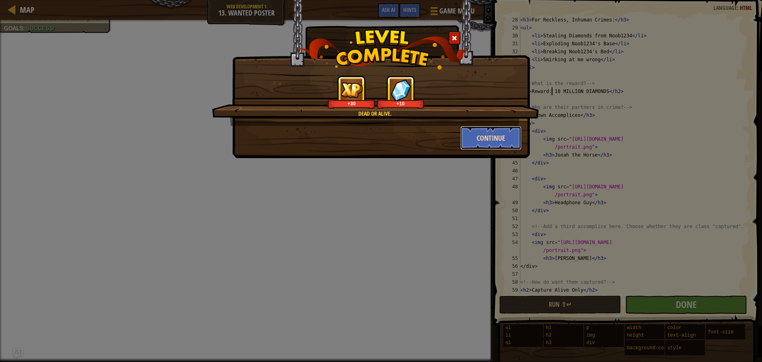
click at [487, 143] on button "Continue" at bounding box center [491, 138] width 62 height 24
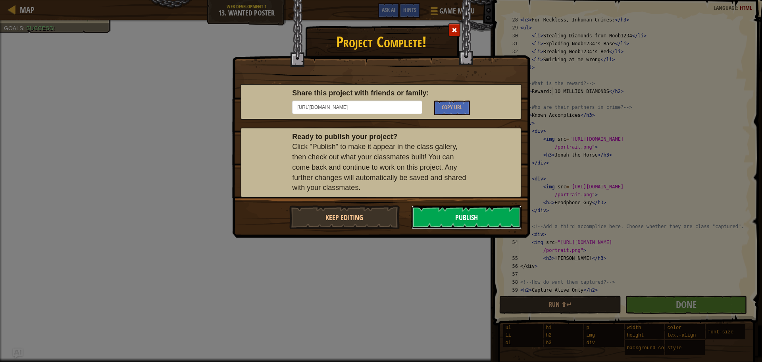
click at [455, 221] on button "Publish" at bounding box center [467, 217] width 110 height 24
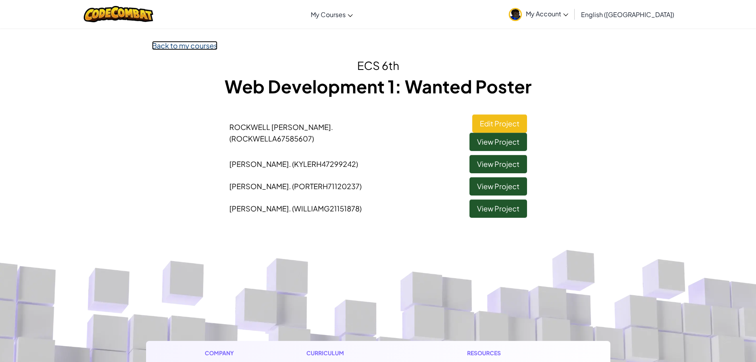
click at [191, 49] on link "Back to my courses" at bounding box center [184, 45] width 65 height 9
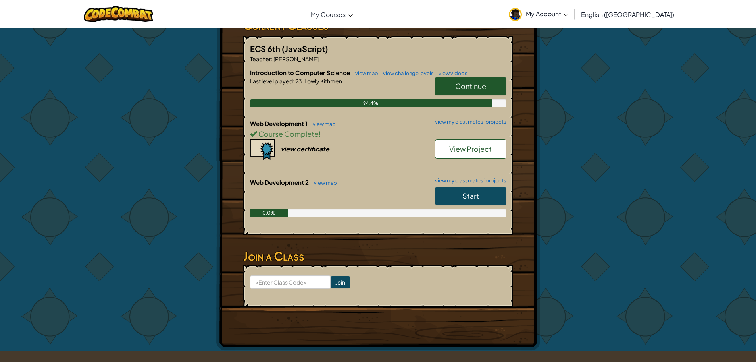
scroll to position [79, 0]
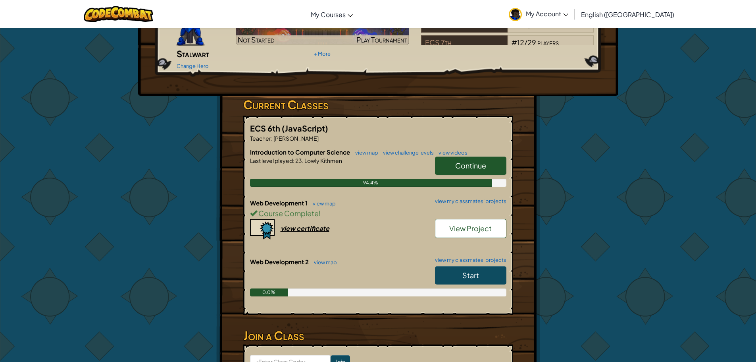
click at [441, 156] on link "Continue" at bounding box center [470, 165] width 71 height 18
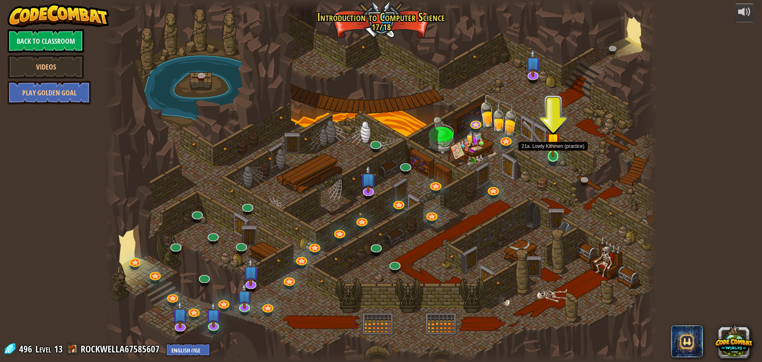
click at [552, 153] on img at bounding box center [553, 140] width 15 height 34
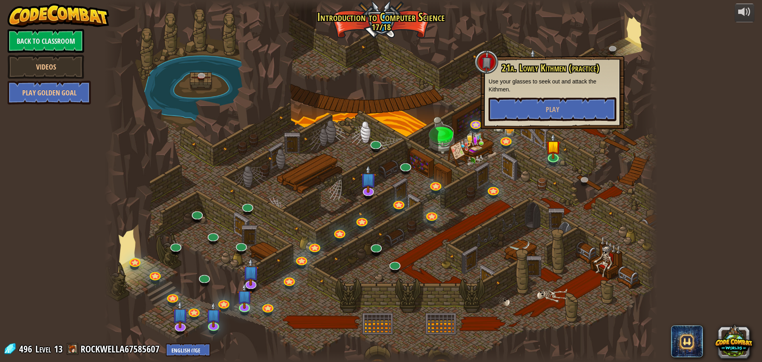
click at [567, 123] on div "21a. Lowly Kithmen (practice) Use your glasses to seek out and attack the Kithm…" at bounding box center [553, 92] width 144 height 73
click at [569, 114] on button "Play" at bounding box center [553, 109] width 128 height 24
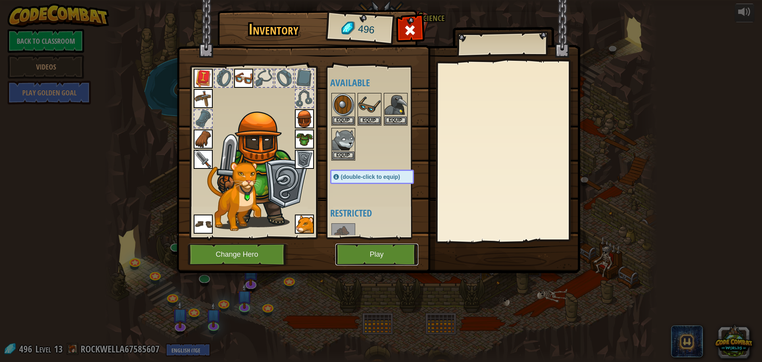
click at [388, 252] on button "Play" at bounding box center [376, 254] width 83 height 22
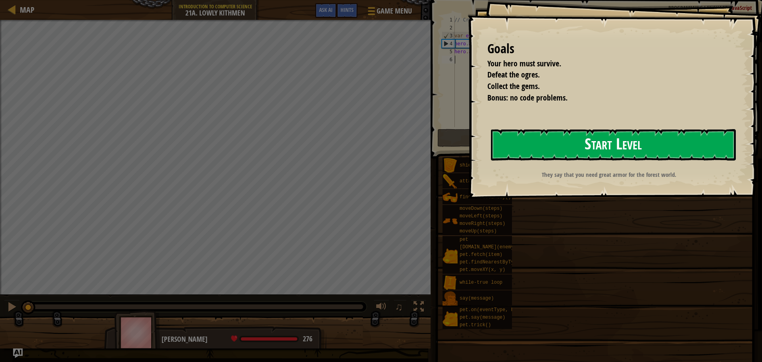
click at [564, 131] on button "Start Level" at bounding box center [613, 144] width 245 height 31
